Goal: Complete application form

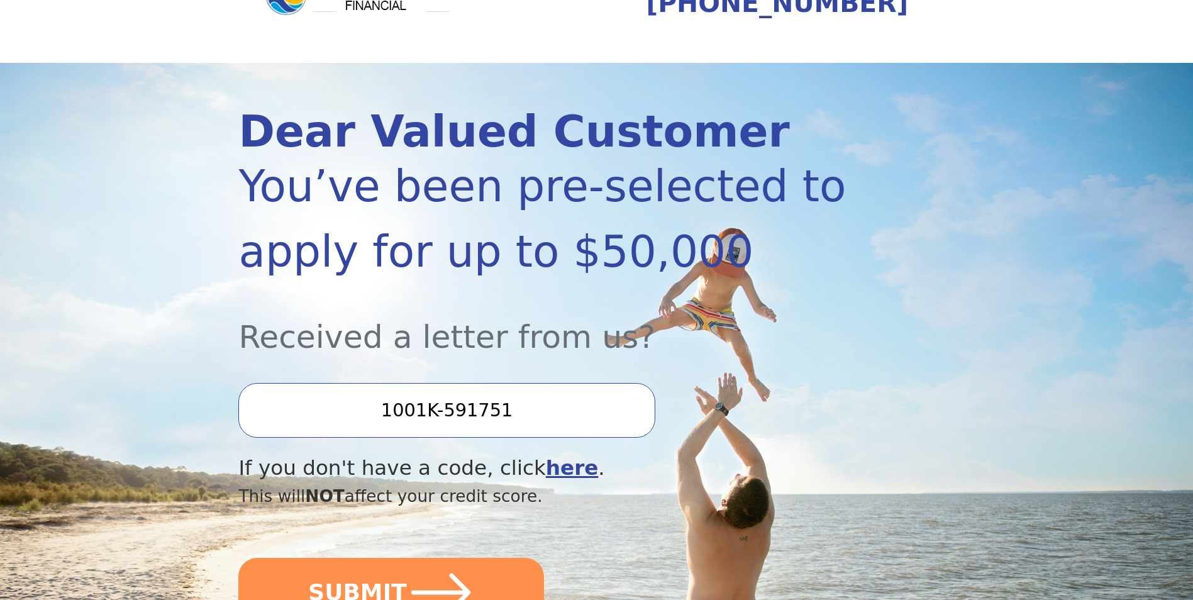
scroll to position [189, 0]
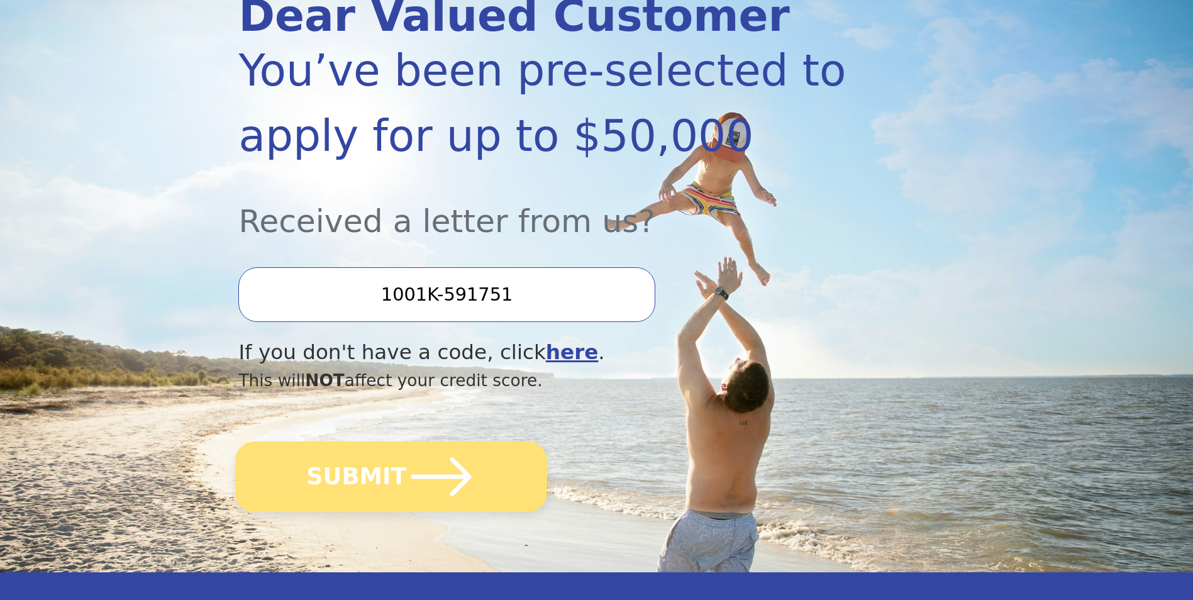
click at [455, 474] on icon "submit" at bounding box center [441, 476] width 69 height 69
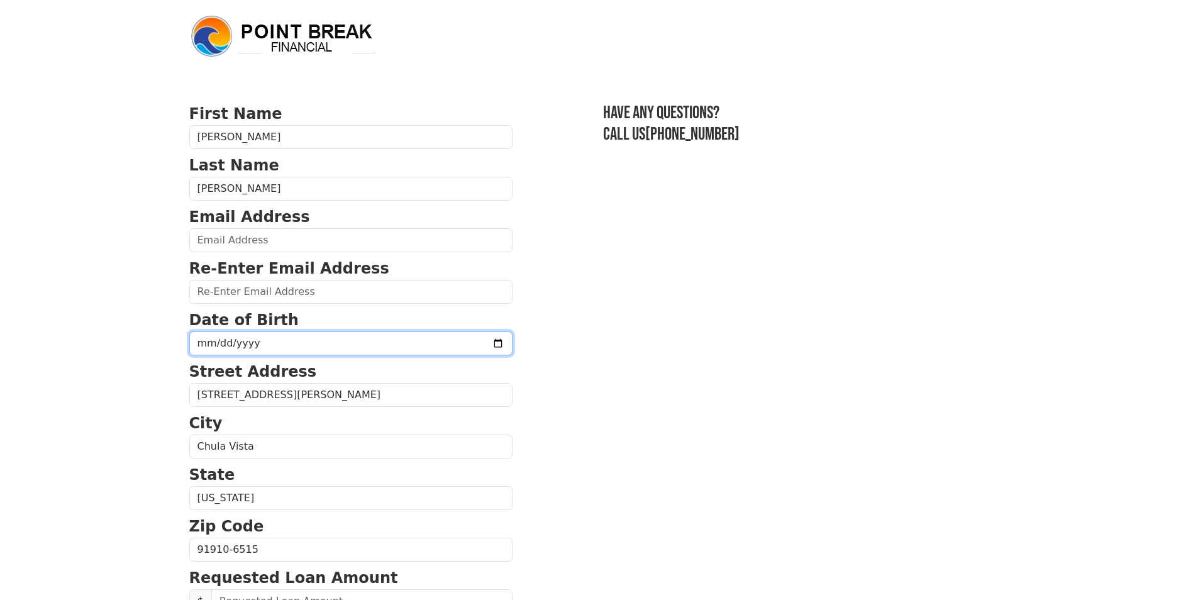
click at [292, 338] on input "date" at bounding box center [350, 343] width 323 height 24
type input "[DATE]"
click at [247, 228] on p "Email Address" at bounding box center [350, 217] width 323 height 23
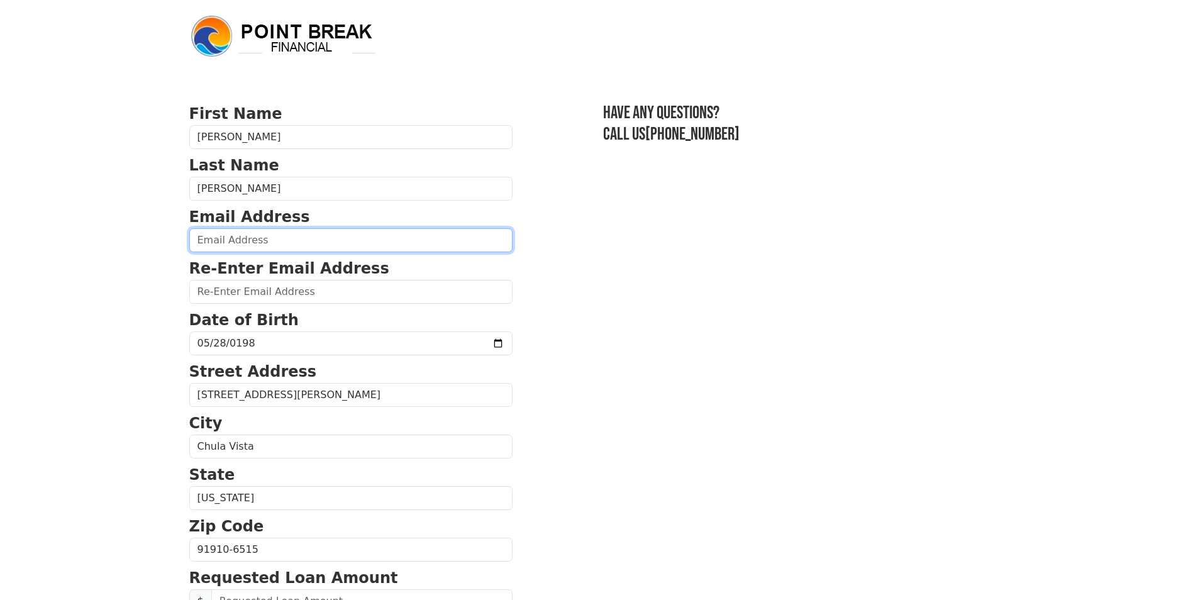
click at [245, 236] on input "email" at bounding box center [350, 240] width 323 height 24
type input "[EMAIL_ADDRESS][DOMAIN_NAME]"
type input "[PHONE_NUMBER]"
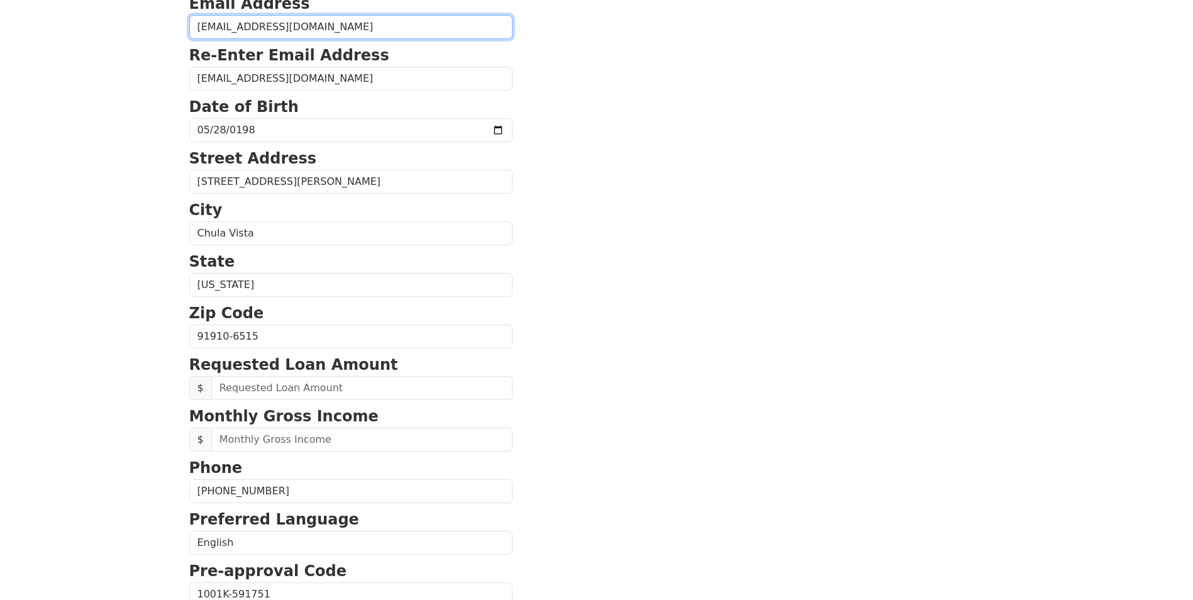
scroll to position [213, 0]
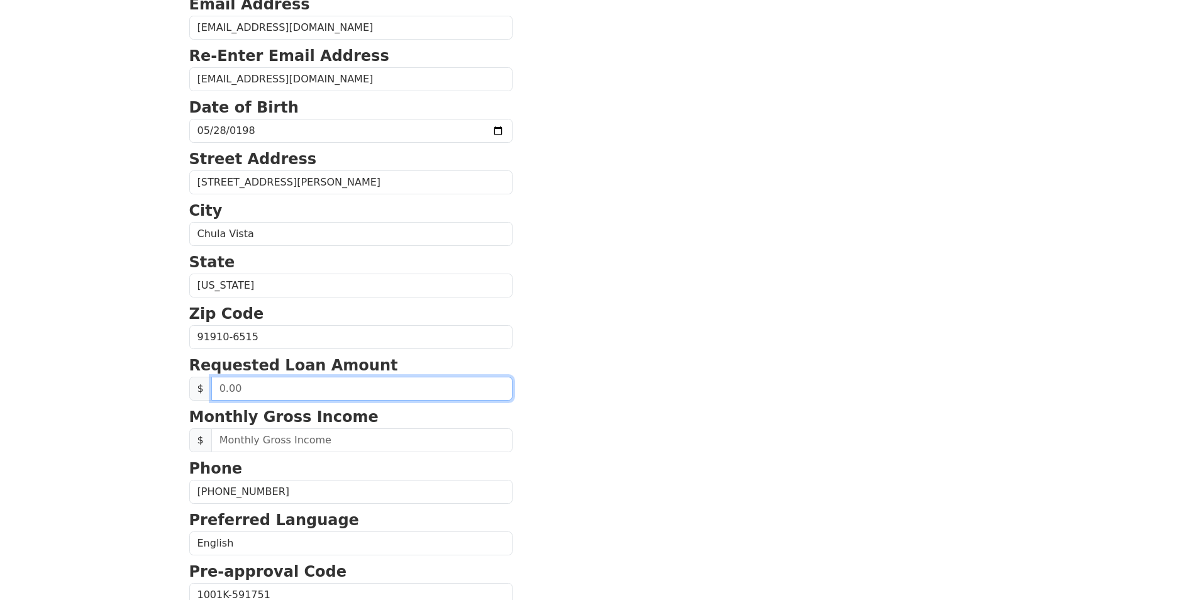
click at [262, 392] on input "text" at bounding box center [361, 389] width 301 height 24
click at [274, 385] on input "8,000.00" at bounding box center [361, 389] width 301 height 24
type input "50,000.00"
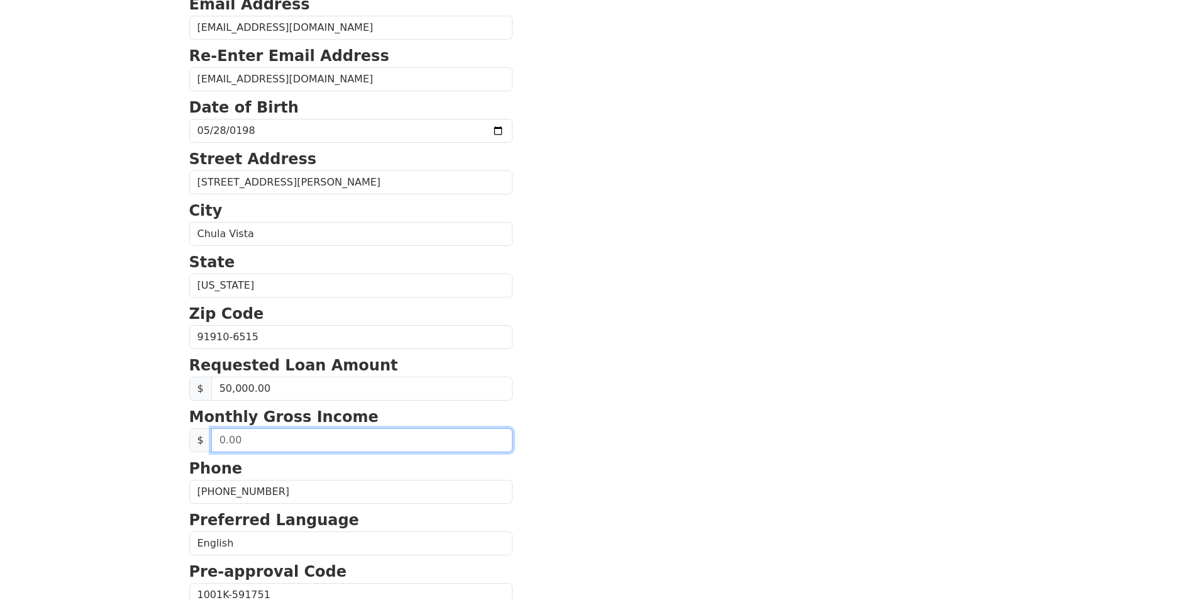
click at [277, 437] on input "text" at bounding box center [361, 440] width 301 height 24
type input "8,000.00"
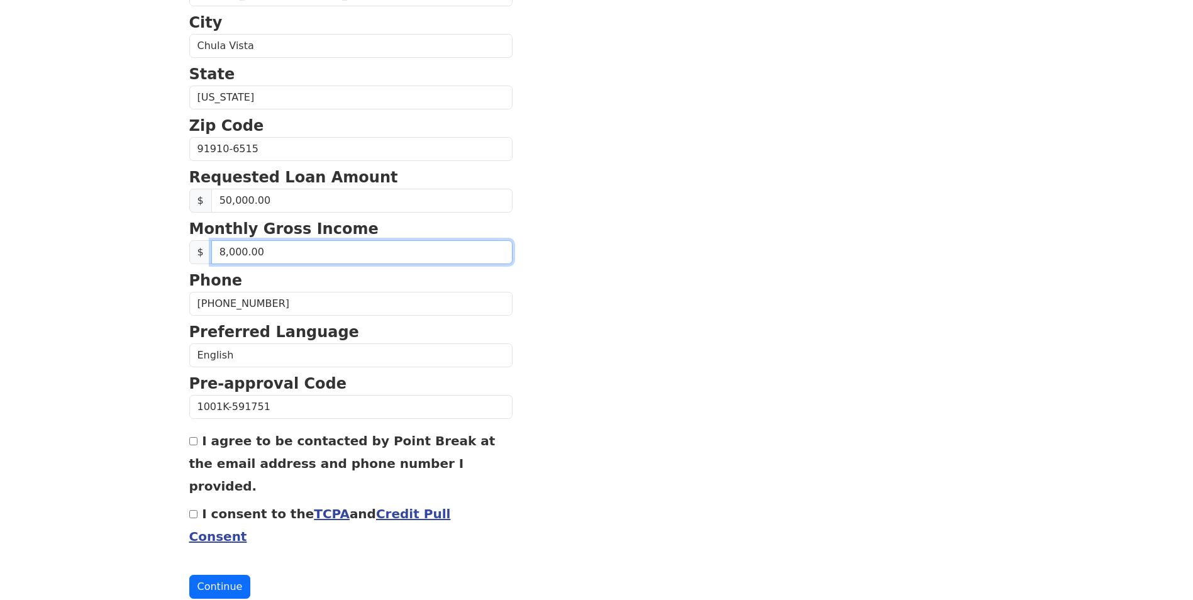
scroll to position [401, 0]
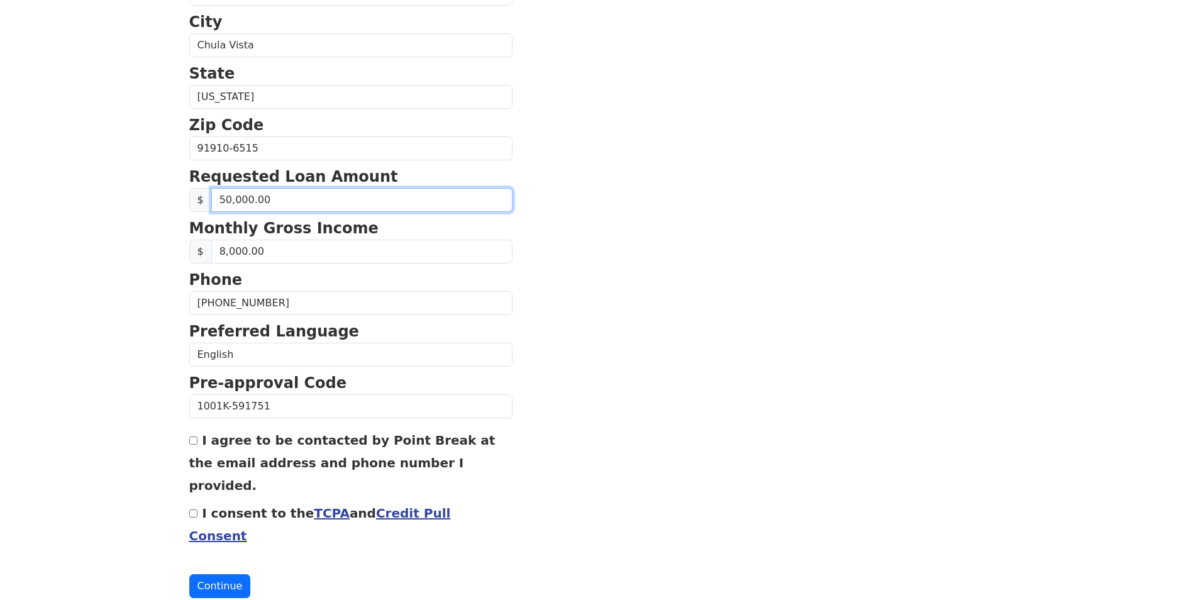
click at [228, 200] on input "50,000.00" at bounding box center [361, 200] width 301 height 24
type input "40,000.00"
click at [193, 509] on input "I consent to the TCPA and Credit Pull Consent" at bounding box center [193, 513] width 8 height 8
checkbox input "true"
click at [201, 574] on button "Continue" at bounding box center [220, 586] width 62 height 24
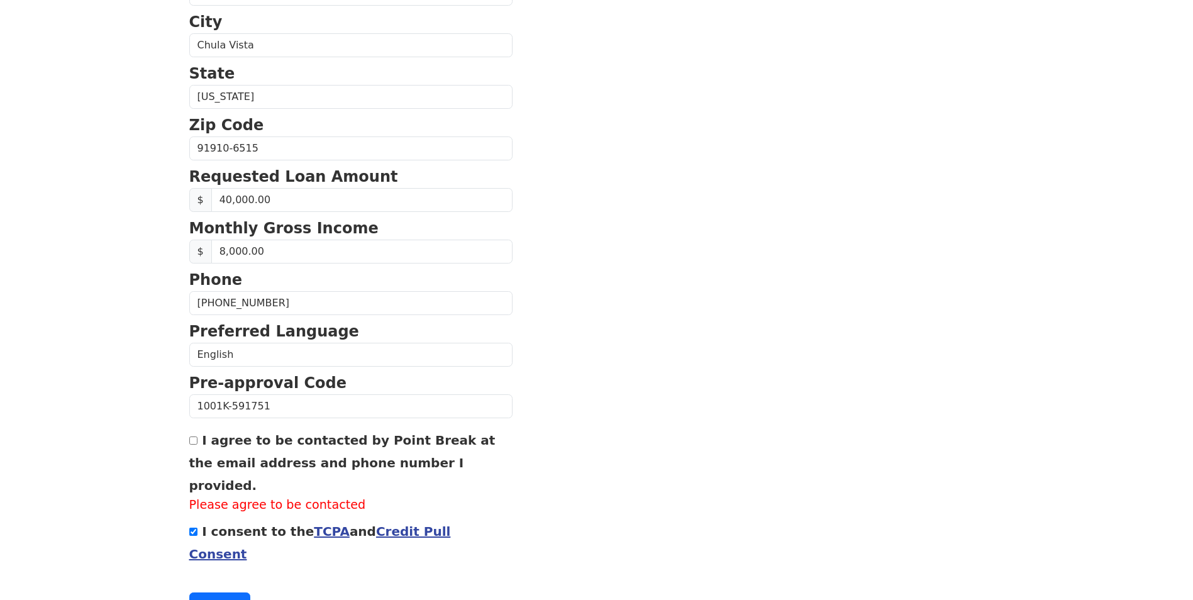
click at [191, 443] on input "I agree to be contacted by Point Break at the email address and phone number I …" at bounding box center [193, 441] width 8 height 8
checkbox input "true"
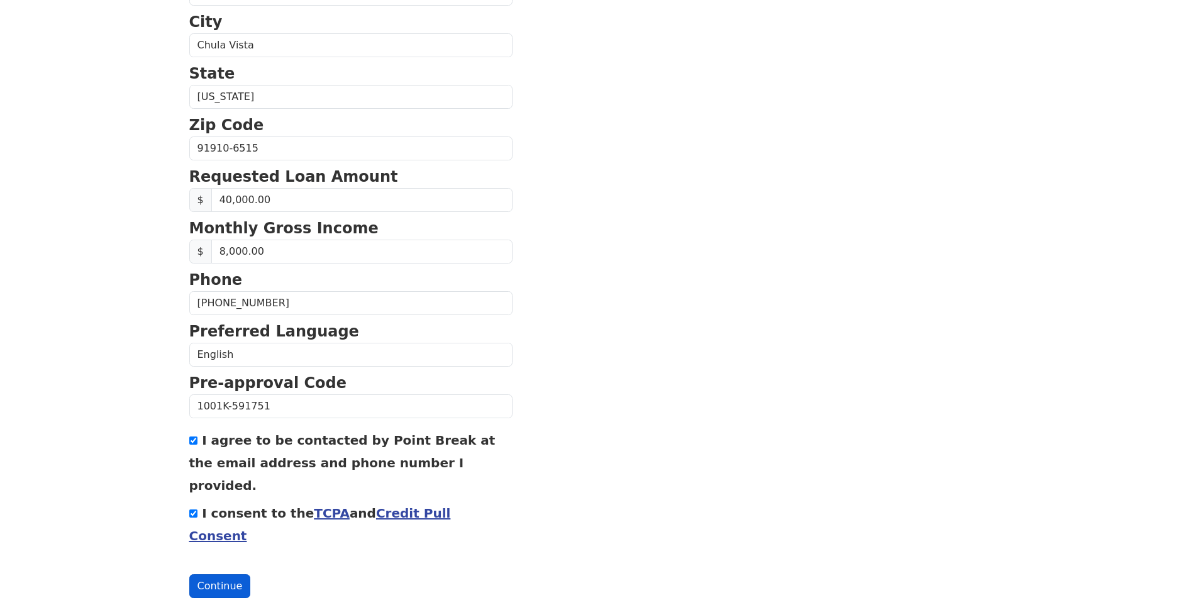
click at [223, 574] on button "Continue" at bounding box center [220, 586] width 62 height 24
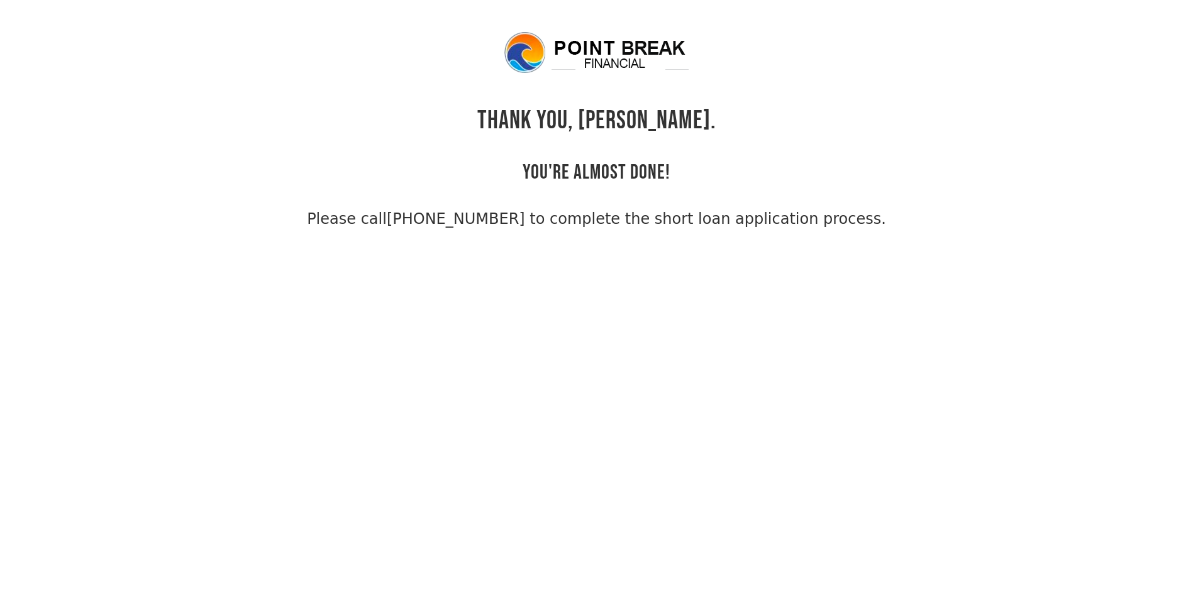
click at [715, 337] on body "THANK YOU, [PERSON_NAME]. YOU'RE ALMOST DONE! Please call [PHONE_NUMBER] to com…" at bounding box center [596, 330] width 1193 height 600
